Goal: Information Seeking & Learning: Understand process/instructions

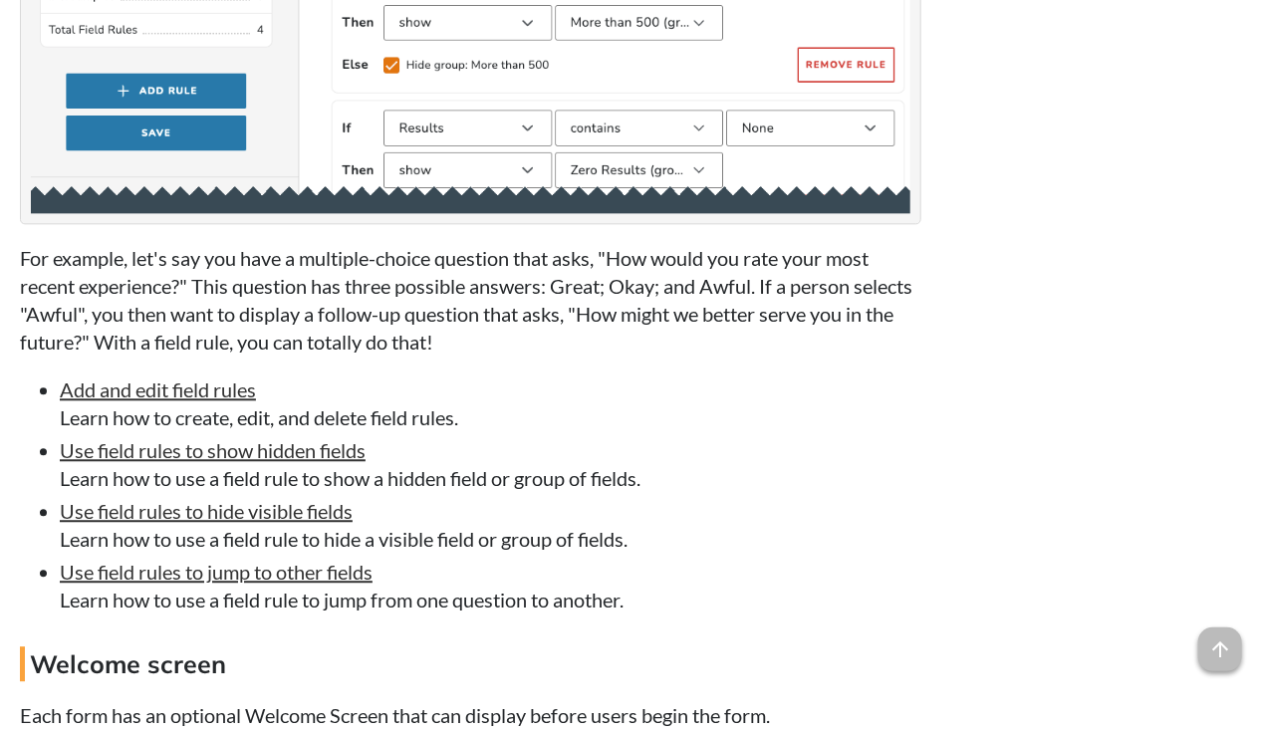
scroll to position [4648, 0]
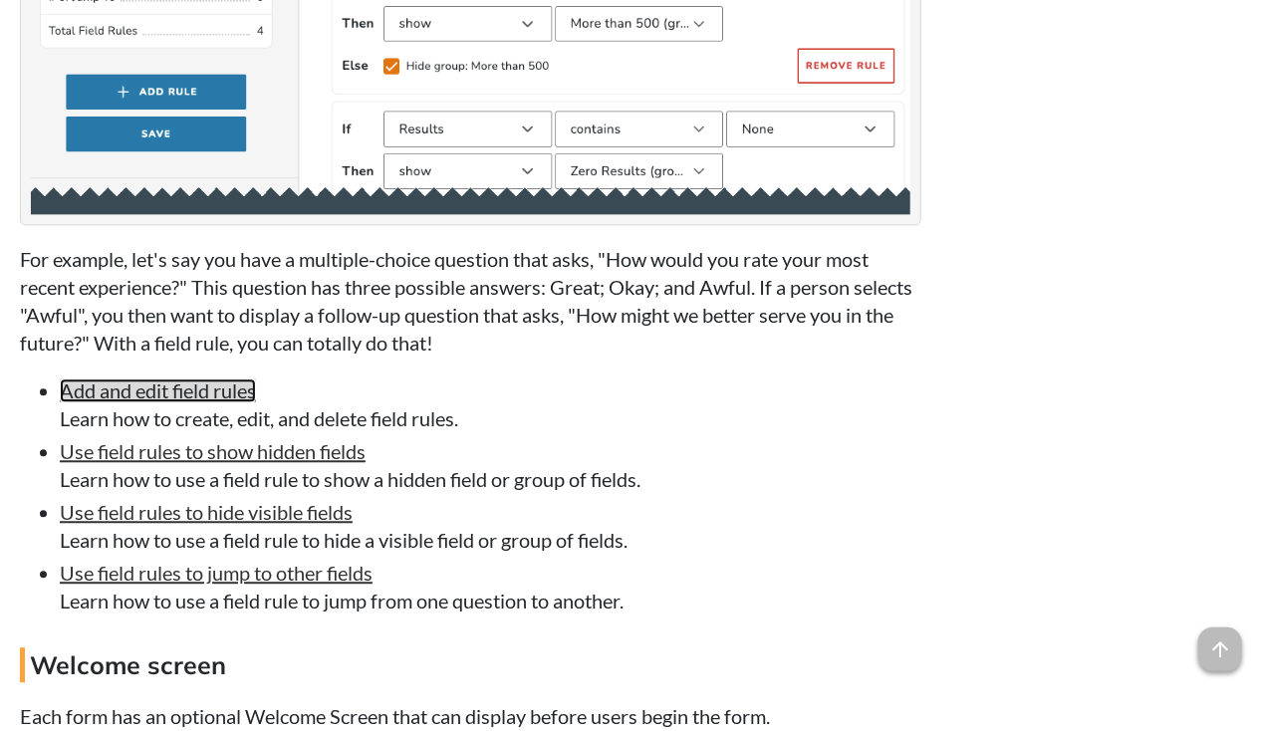
click at [143, 378] on link "Add and edit field rules" at bounding box center [158, 390] width 196 height 24
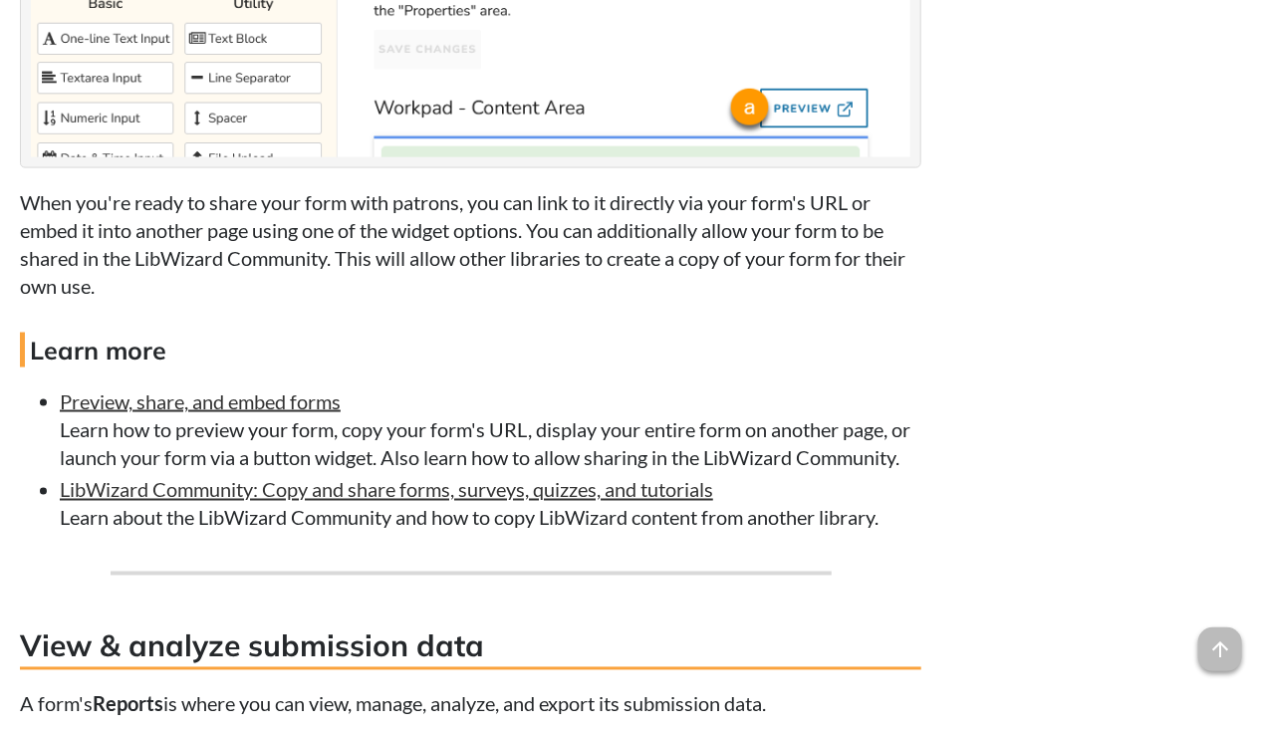
scroll to position [6874, 0]
click at [117, 396] on link "Preview, share, and embed forms" at bounding box center [200, 402] width 281 height 24
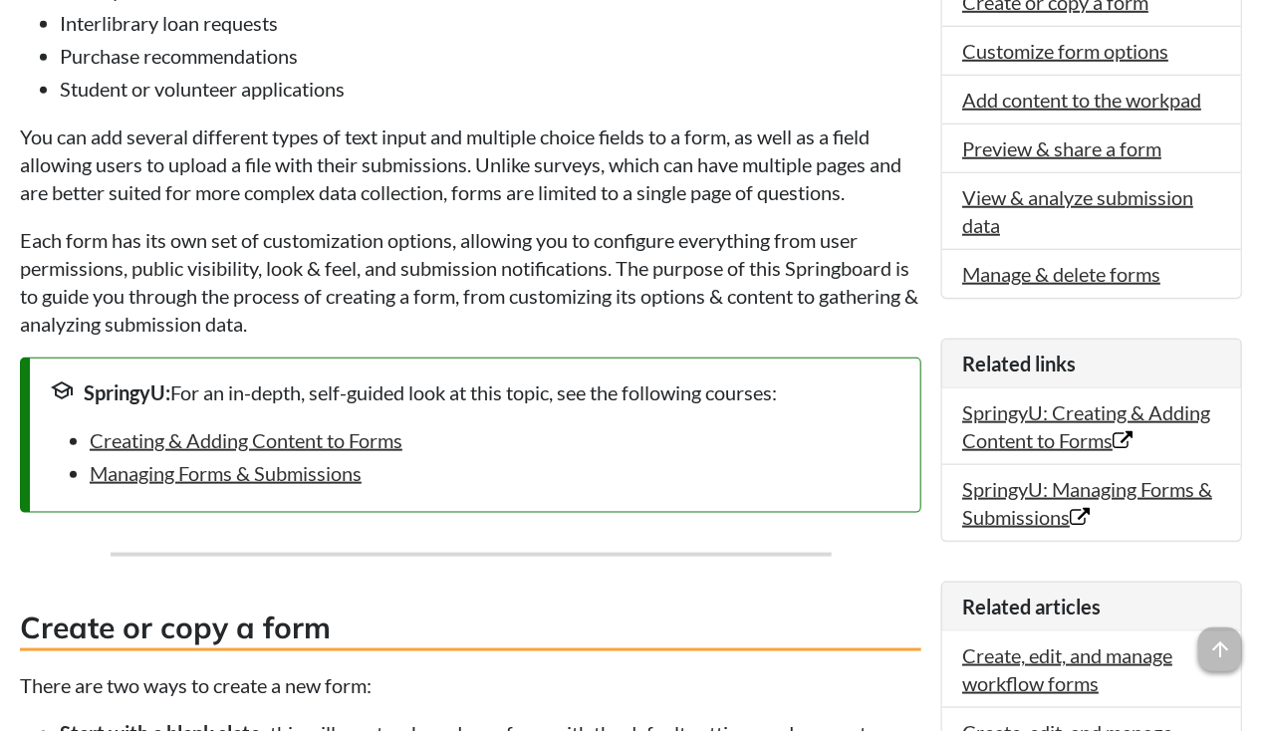
scroll to position [601, 0]
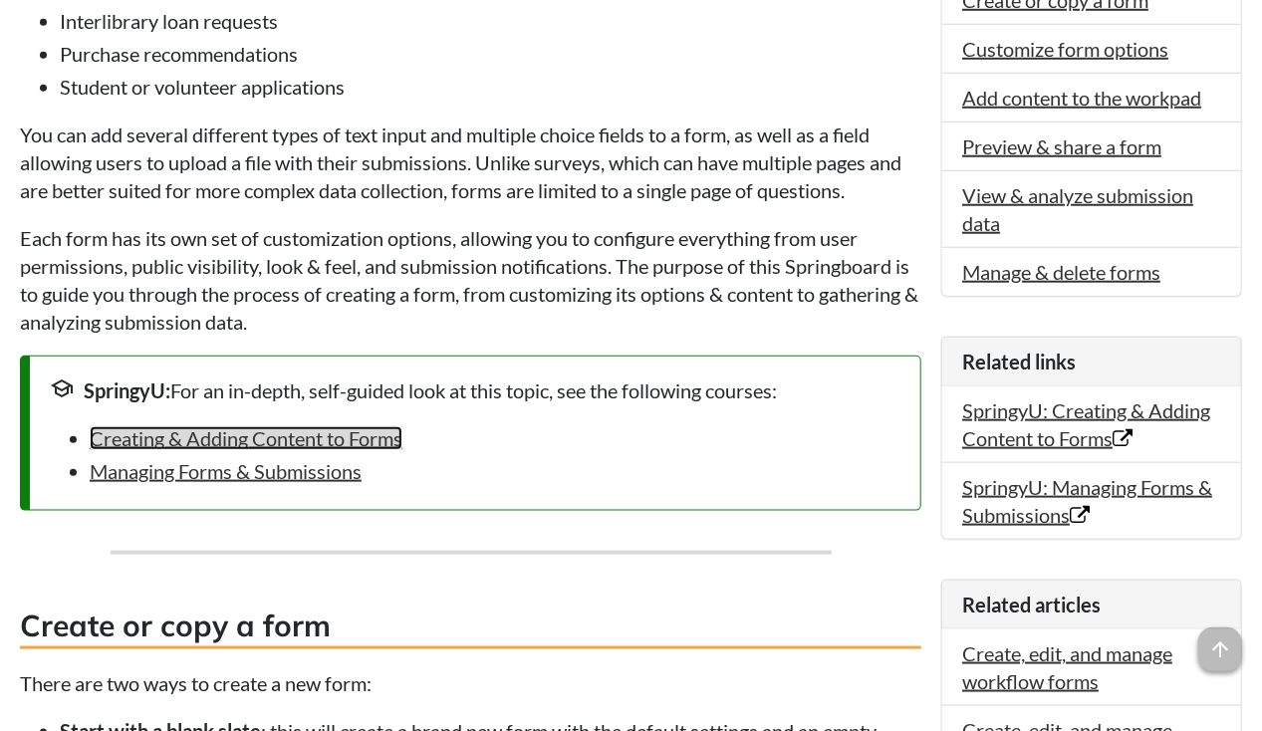
click at [288, 441] on link "Creating & Adding Content to Forms" at bounding box center [246, 438] width 313 height 24
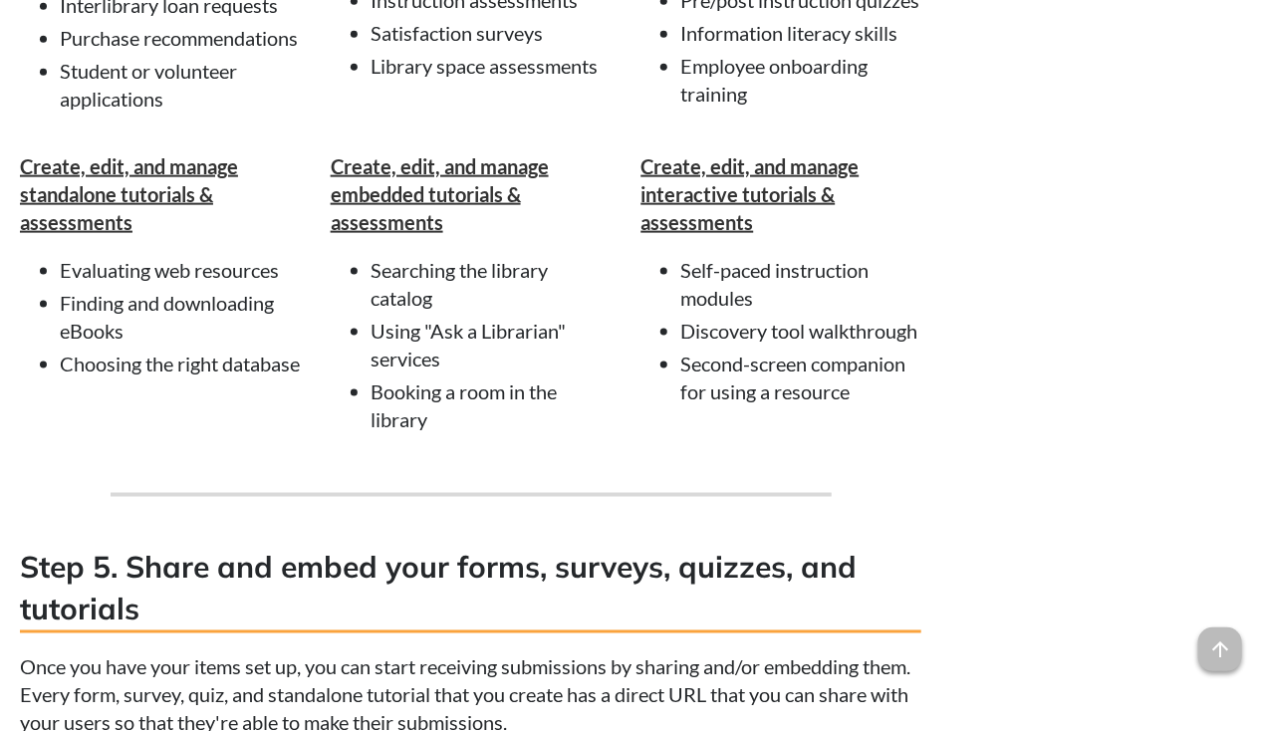
scroll to position [3842, 0]
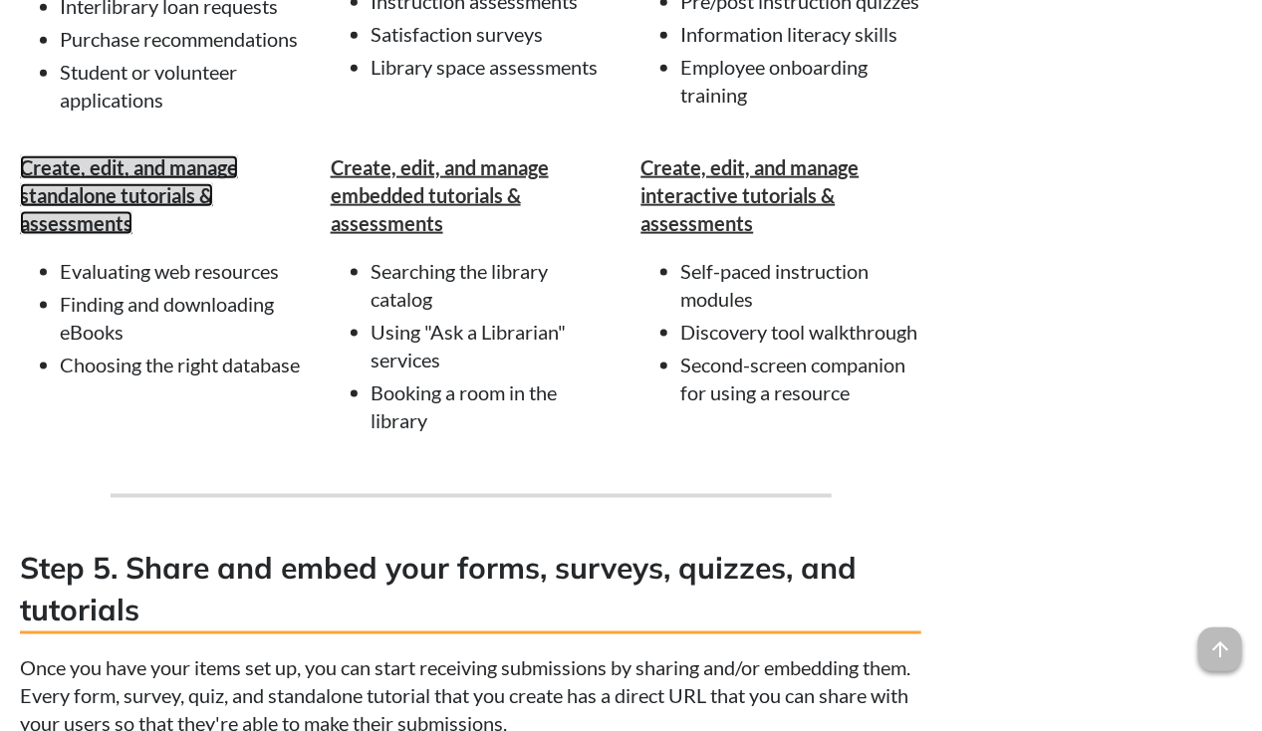
click at [83, 235] on strong "Create, edit, and manage standalone tutorials & assessments" at bounding box center [129, 195] width 218 height 80
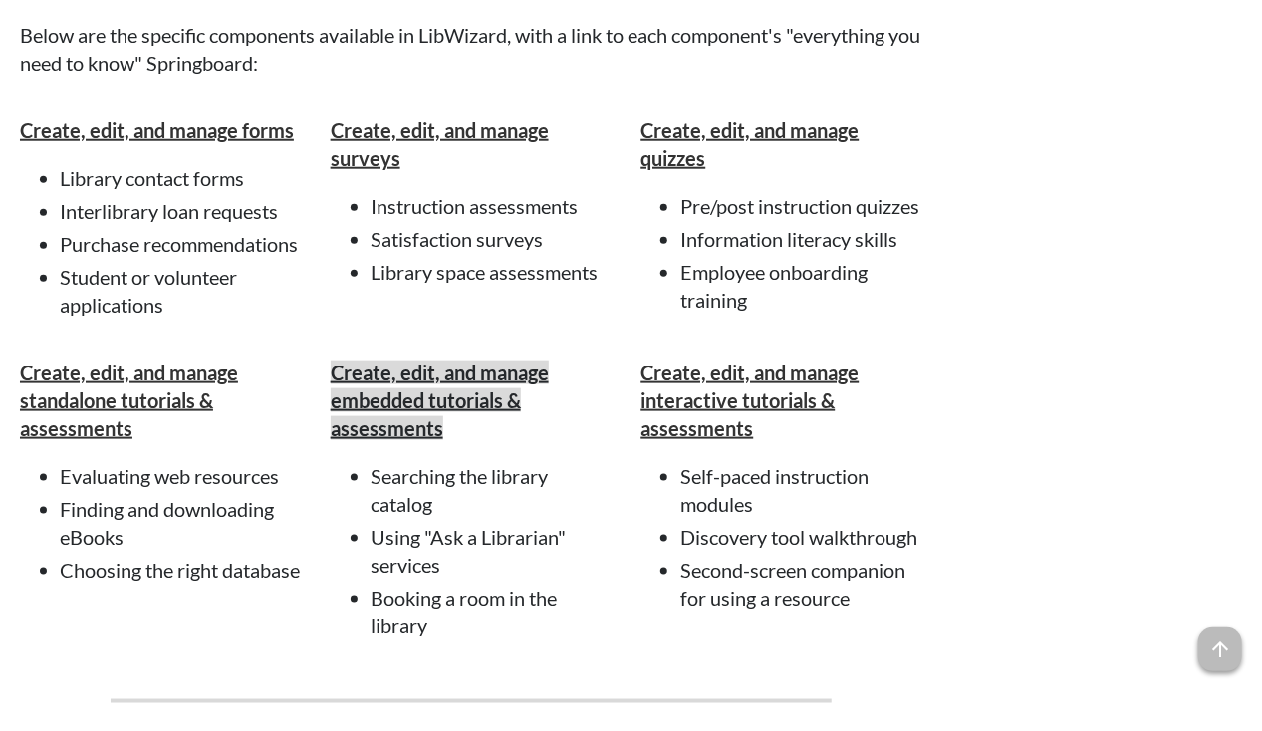
scroll to position [3637, 0]
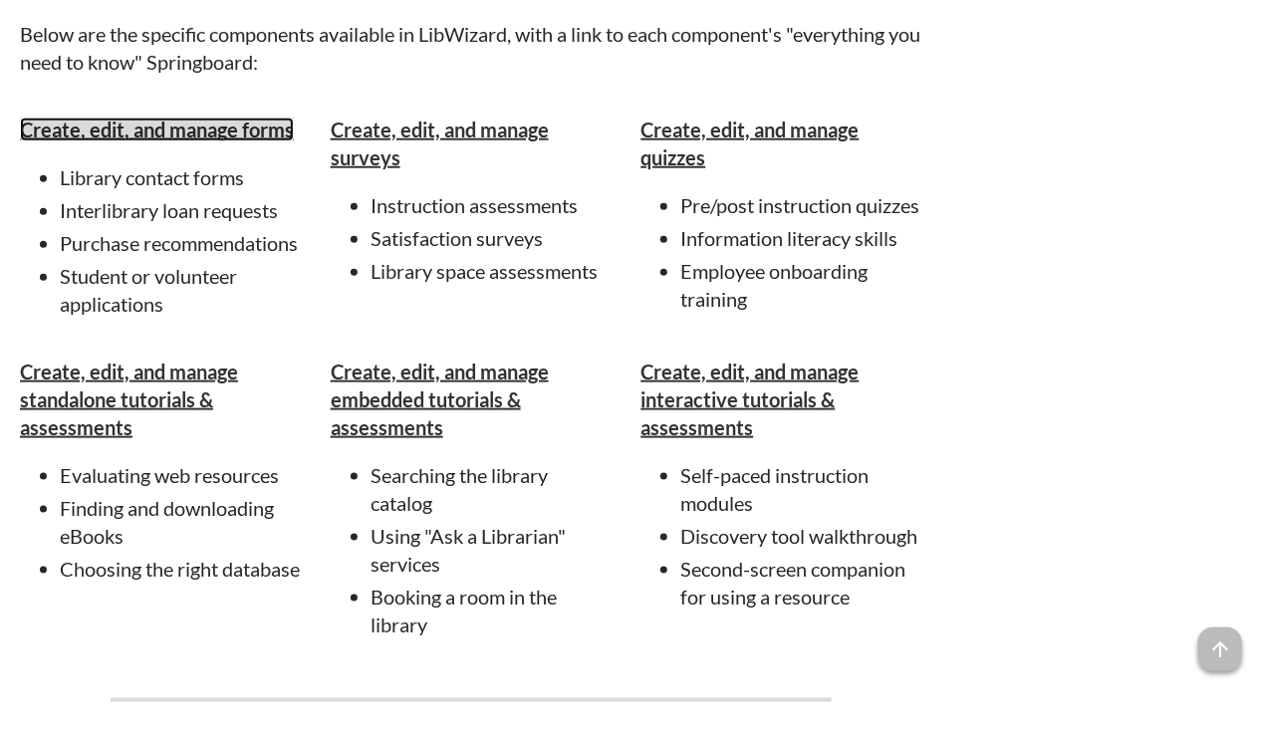
click at [200, 141] on strong "Create, edit, and manage forms" at bounding box center [157, 129] width 274 height 24
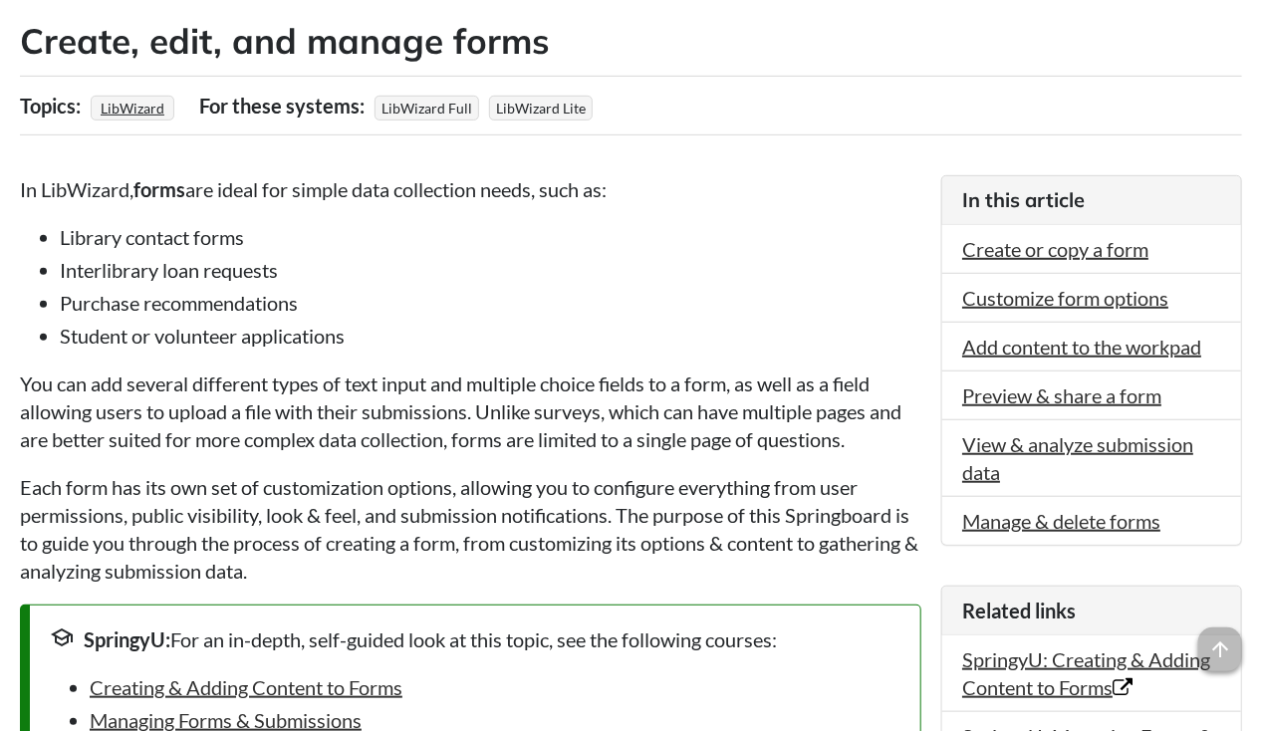
scroll to position [351, 0]
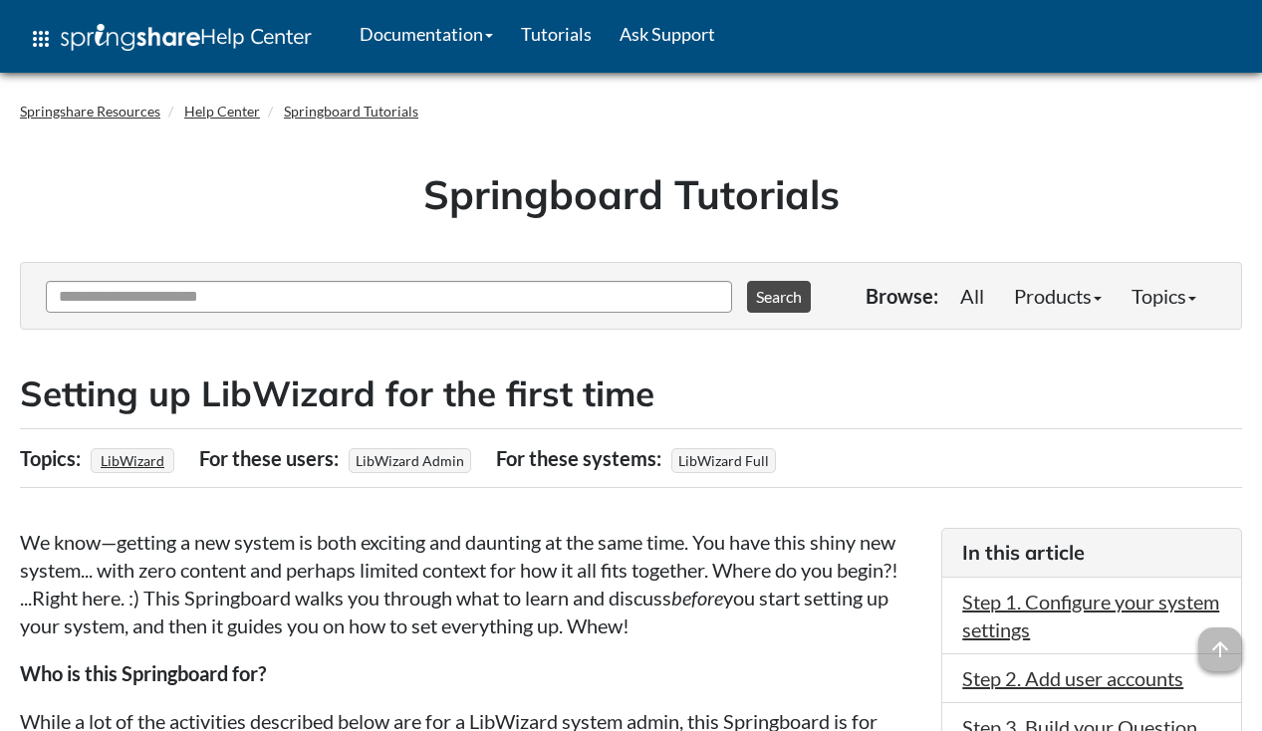
scroll to position [3635, 0]
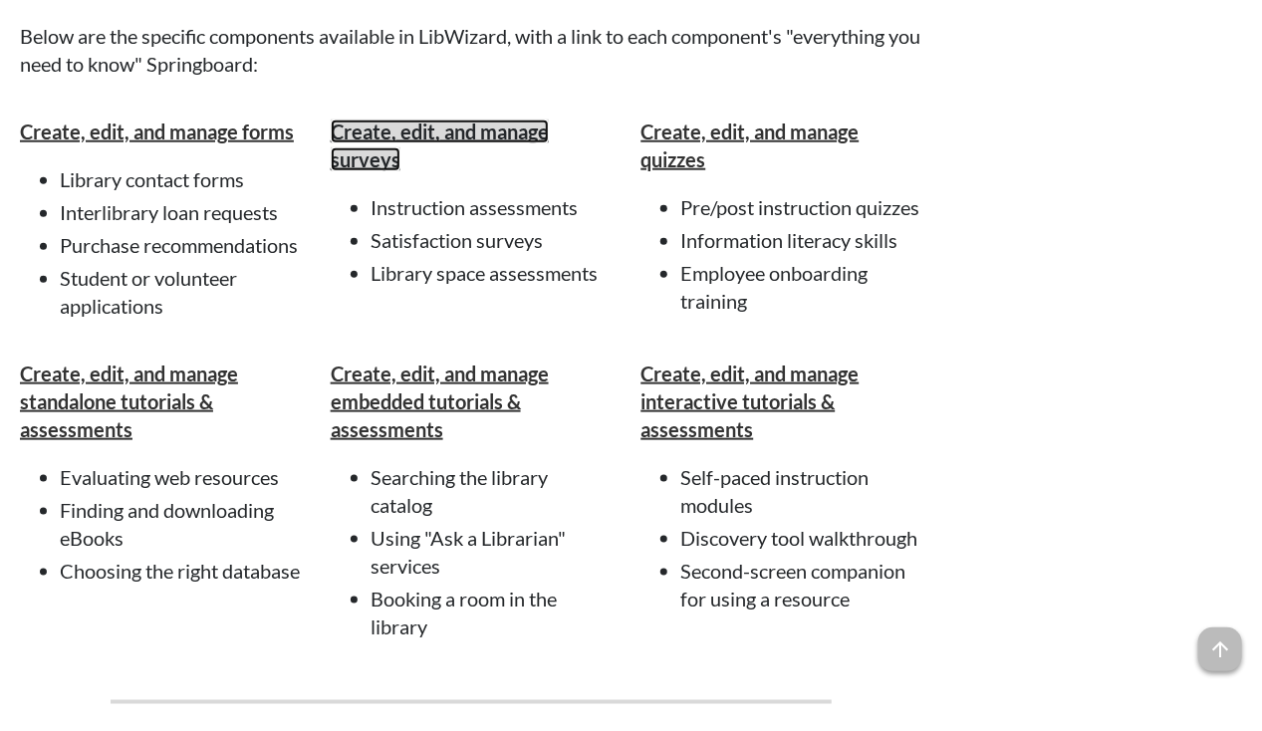
click at [515, 171] on strong "Create, edit, and manage surveys" at bounding box center [440, 145] width 218 height 52
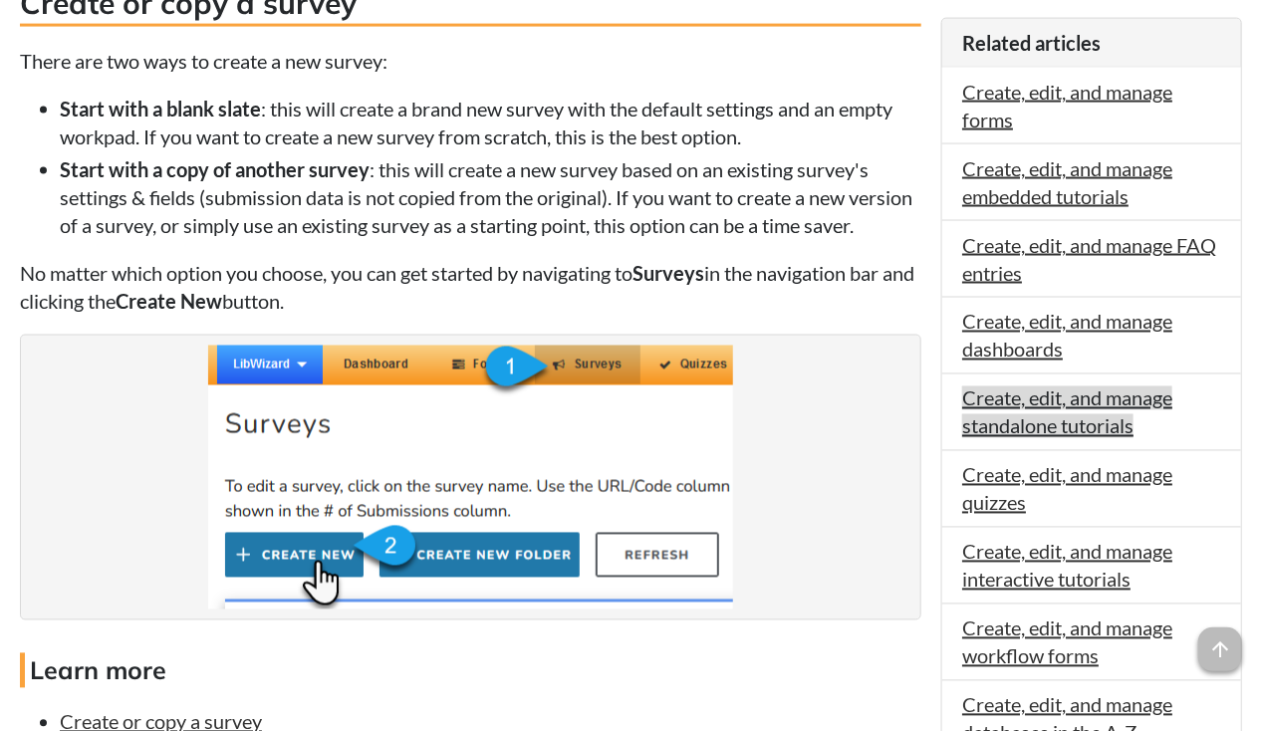
scroll to position [1165, 0]
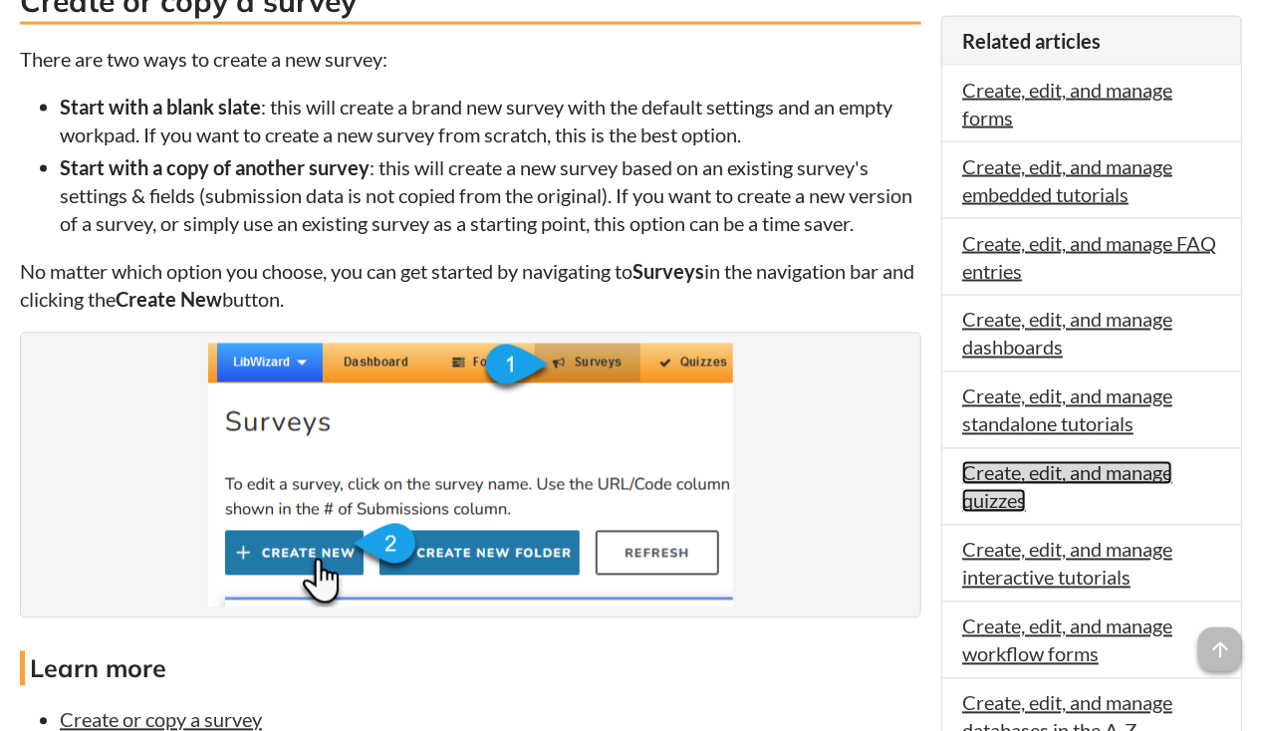
click at [1046, 471] on link "Create, edit, and manage quizzes" at bounding box center [1067, 487] width 210 height 52
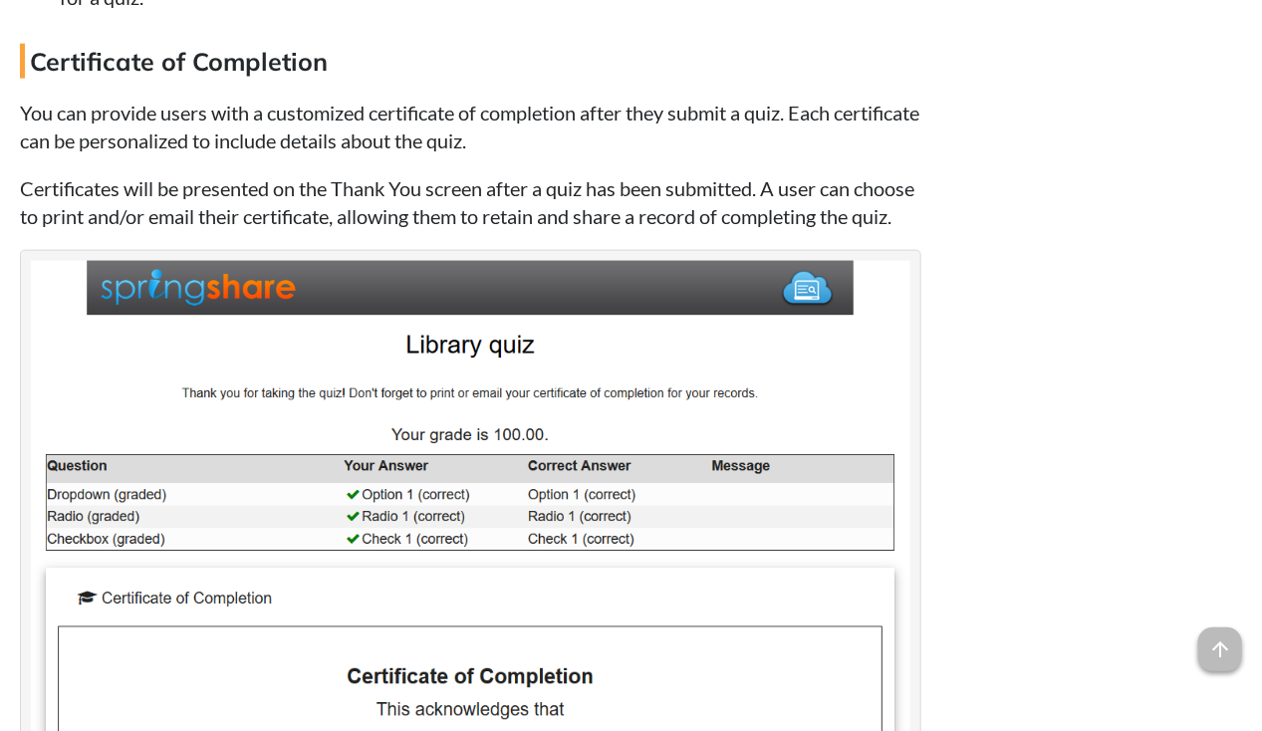
scroll to position [6877, 0]
